Goal: Transaction & Acquisition: Purchase product/service

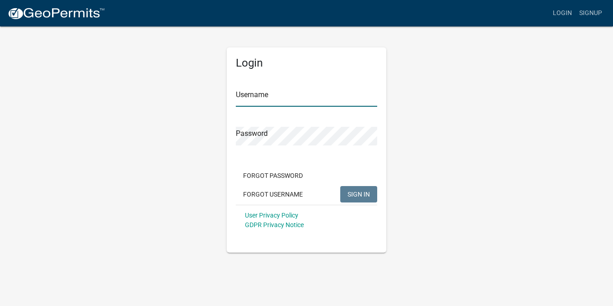
type input "jkeyconstruction"
click at [360, 192] on span "SIGN IN" at bounding box center [359, 193] width 22 height 7
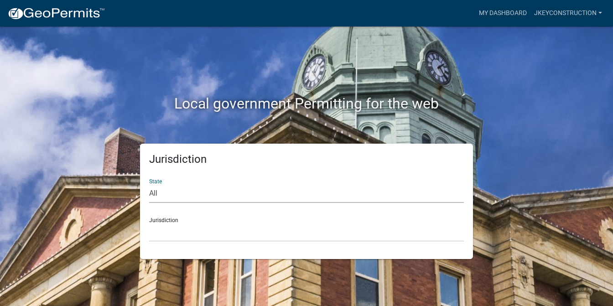
click at [291, 194] on select "All Colorado Georgia Indiana Iowa Kansas Minnesota Ohio South Carolina Wisconsin" at bounding box center [306, 193] width 315 height 19
select select "[US_STATE]"
click at [149, 184] on select "All Colorado Georgia Indiana Iowa Kansas Minnesota Ohio South Carolina Wisconsin" at bounding box center [306, 193] width 315 height 19
click at [176, 240] on select "Carroll County, Georgia Cook County, Georgia Crawford County, Georgia Gilmer Co…" at bounding box center [306, 232] width 315 height 19
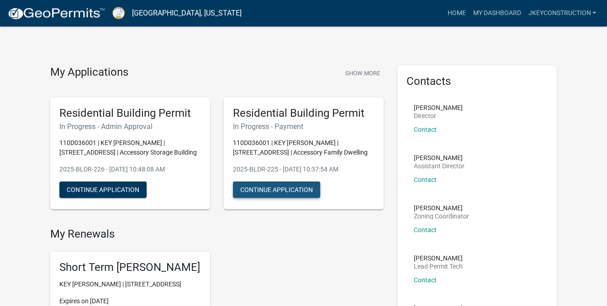
click at [275, 188] on button "Continue Application" at bounding box center [276, 190] width 87 height 16
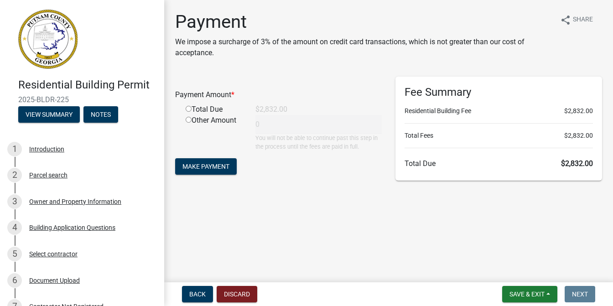
click at [215, 108] on div "Total Due" at bounding box center [214, 109] width 70 height 11
click at [186, 109] on input "radio" at bounding box center [189, 109] width 6 height 6
radio input "true"
type input "2832"
click at [221, 164] on span "Make Payment" at bounding box center [206, 166] width 47 height 7
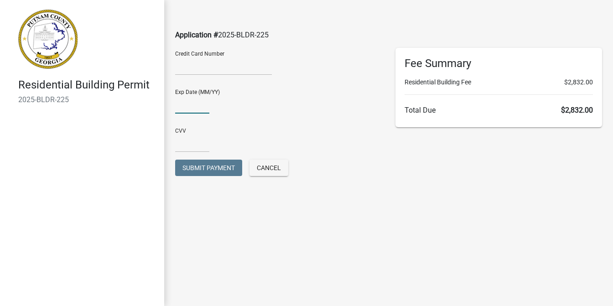
type input "04/27"
click at [194, 142] on input "text" at bounding box center [192, 143] width 34 height 19
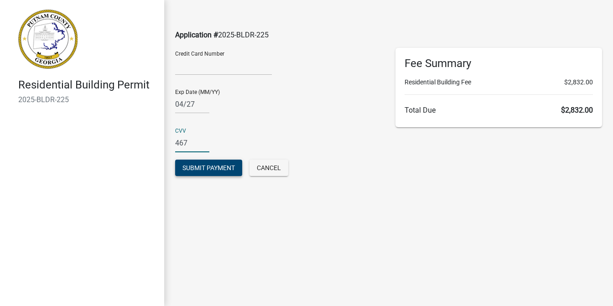
type input "467"
click at [197, 170] on span "Submit Payment" at bounding box center [209, 167] width 52 height 7
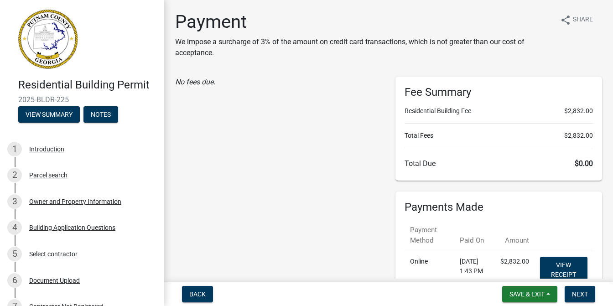
scroll to position [85, 0]
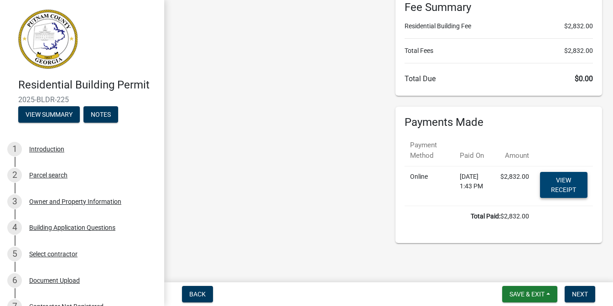
click at [561, 189] on link "View receipt" at bounding box center [563, 185] width 47 height 26
click at [528, 293] on span "Save & Exit" at bounding box center [527, 294] width 35 height 7
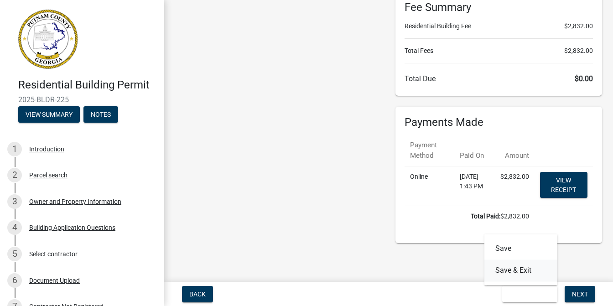
click at [521, 272] on button "Save & Exit" at bounding box center [521, 271] width 73 height 22
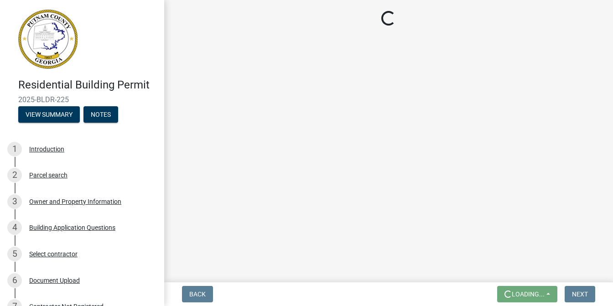
scroll to position [0, 0]
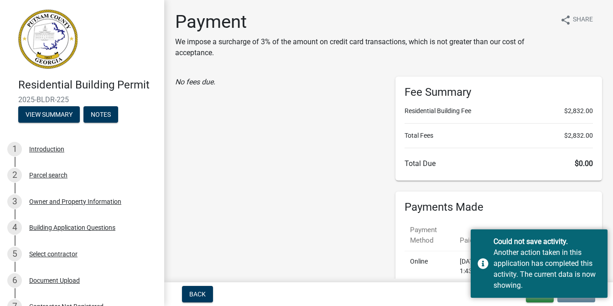
click at [318, 217] on div "No fees due." at bounding box center [278, 202] width 220 height 251
click at [283, 83] on div "No fees due." at bounding box center [278, 82] width 207 height 11
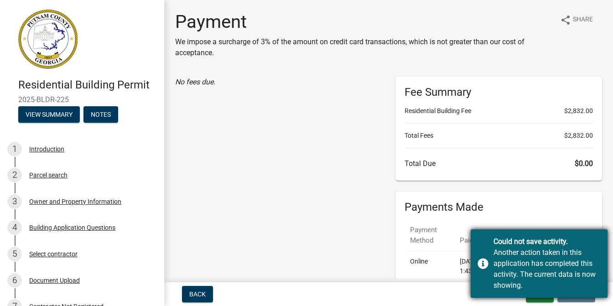
click at [482, 262] on div "Could not save activity. Another action taken in this application has completed…" at bounding box center [539, 264] width 137 height 68
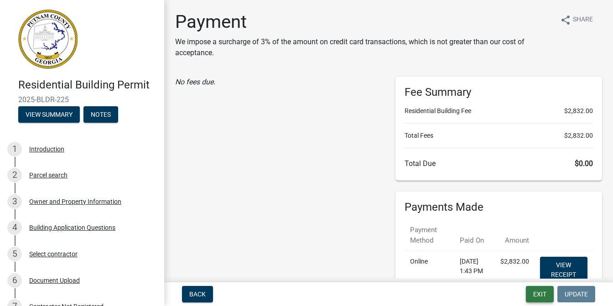
click at [547, 292] on button "Exit" at bounding box center [540, 294] width 28 height 16
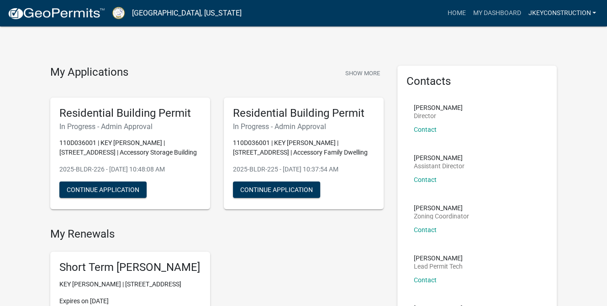
click at [585, 10] on link "jkeyconstruction" at bounding box center [561, 13] width 75 height 17
click at [553, 67] on link "Logout" at bounding box center [562, 67] width 73 height 22
